Goal: Check status

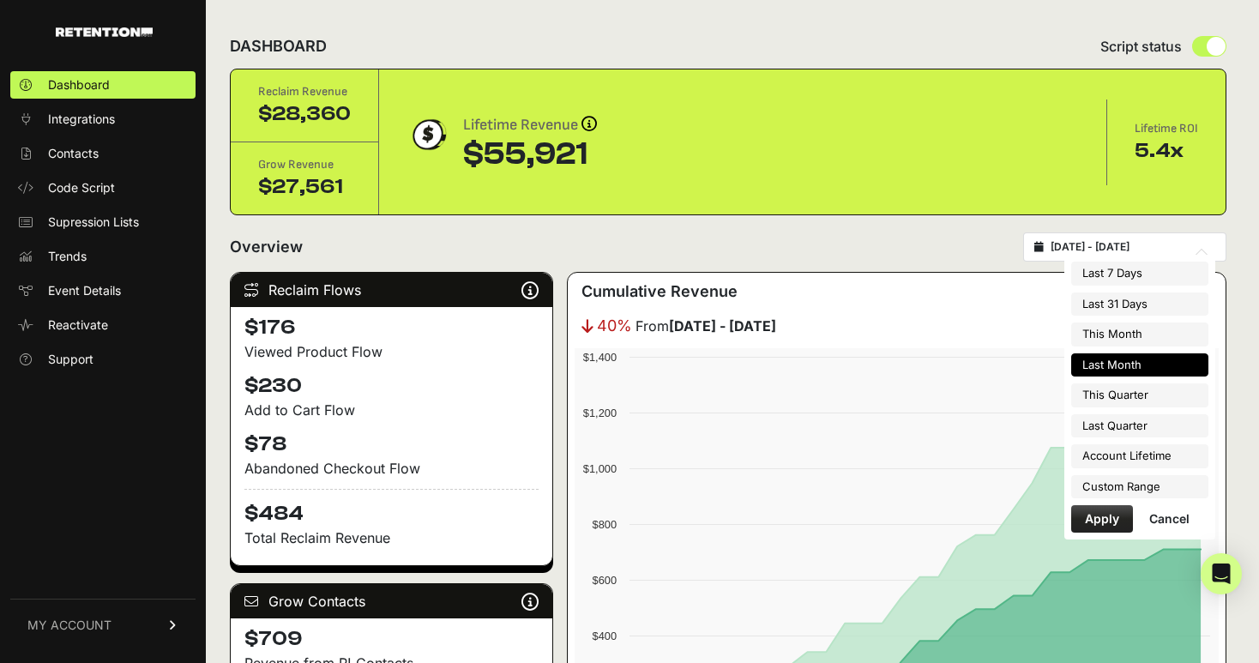
click at [1084, 243] on input "[DATE] - [DATE]" at bounding box center [1133, 247] width 165 height 14
click at [1102, 452] on li "Account Lifetime" at bounding box center [1139, 456] width 137 height 24
type input "[DATE] - [DATE]"
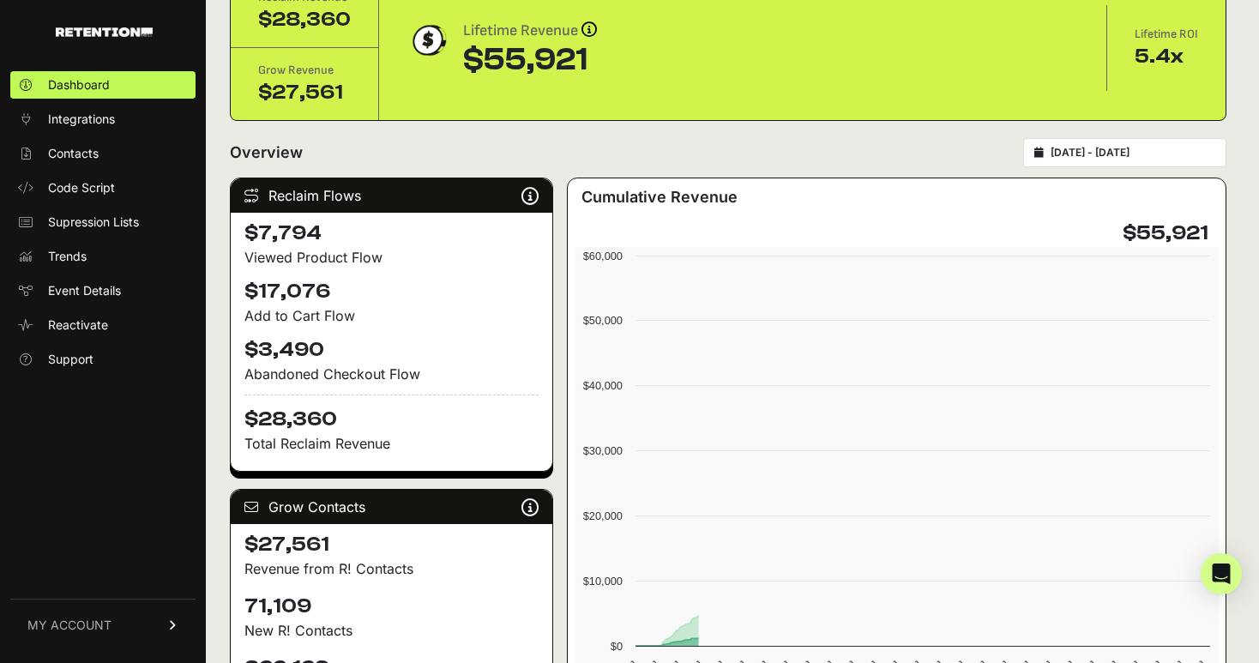
scroll to position [274, 0]
